Goal: Transaction & Acquisition: Purchase product/service

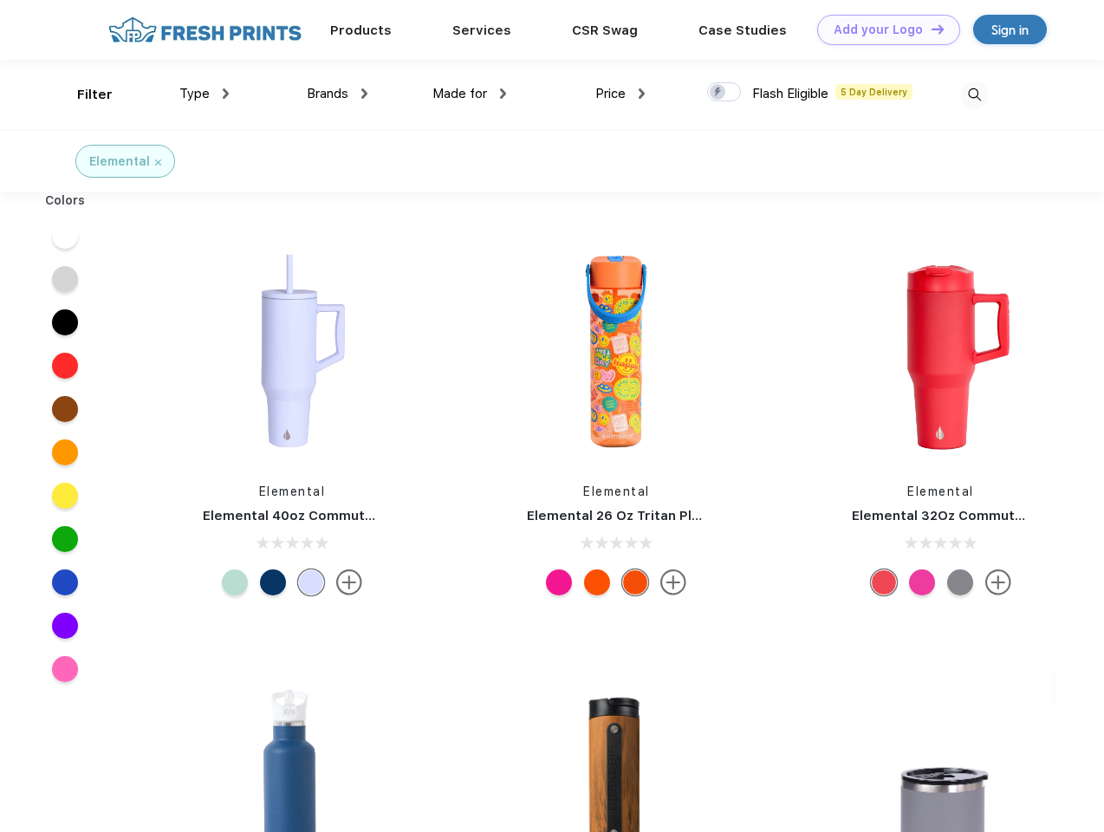
click at [882, 29] on link "Add your Logo Design Tool" at bounding box center [888, 30] width 143 height 30
click at [0, 0] on div "Design Tool" at bounding box center [0, 0] width 0 height 0
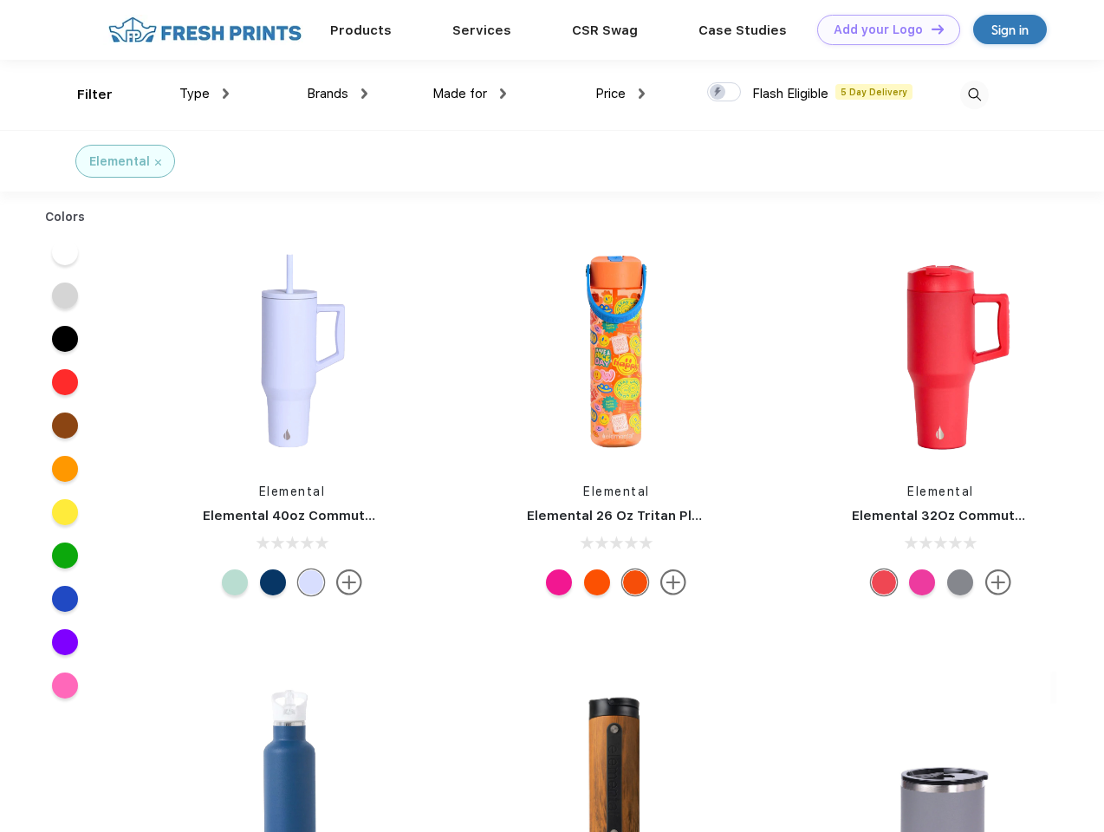
click at [929, 29] on link "Add your Logo Design Tool" at bounding box center [888, 30] width 143 height 30
click at [83, 94] on div "Filter" at bounding box center [95, 95] width 36 height 20
click at [204, 94] on span "Type" at bounding box center [194, 94] width 30 height 16
click at [337, 94] on span "Brands" at bounding box center [328, 94] width 42 height 16
click at [469, 94] on span "Made for" at bounding box center [459, 94] width 55 height 16
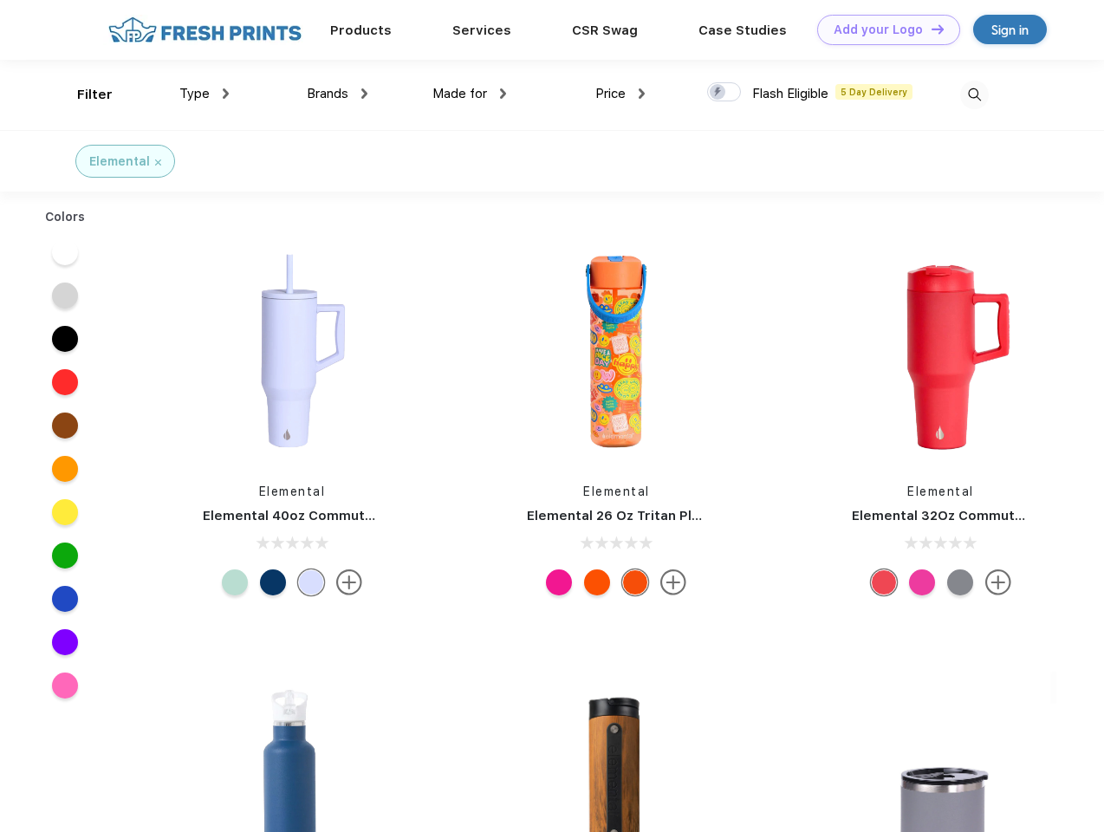
click at [620, 94] on span "Price" at bounding box center [610, 94] width 30 height 16
click at [724, 93] on div at bounding box center [724, 91] width 34 height 19
click at [718, 93] on input "checkbox" at bounding box center [712, 86] width 11 height 11
click at [974, 94] on img at bounding box center [974, 95] width 29 height 29
